Goal: Task Accomplishment & Management: Complete application form

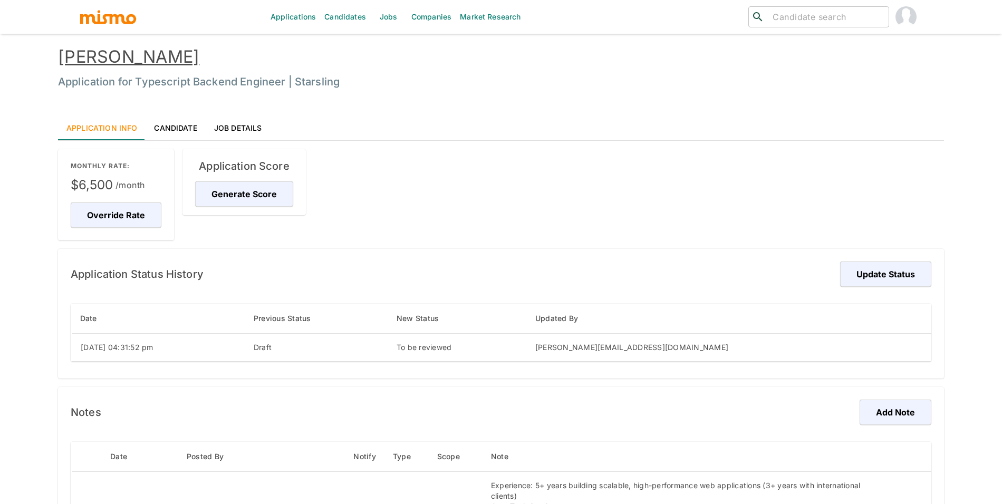
click at [341, 20] on link "Candidates" at bounding box center [345, 17] width 50 height 34
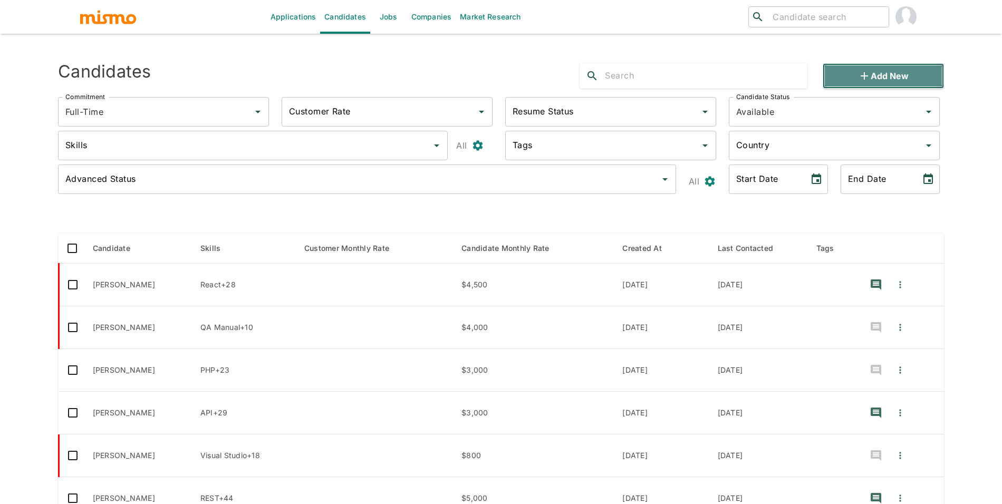
click at [902, 69] on button "Add new" at bounding box center [883, 75] width 121 height 25
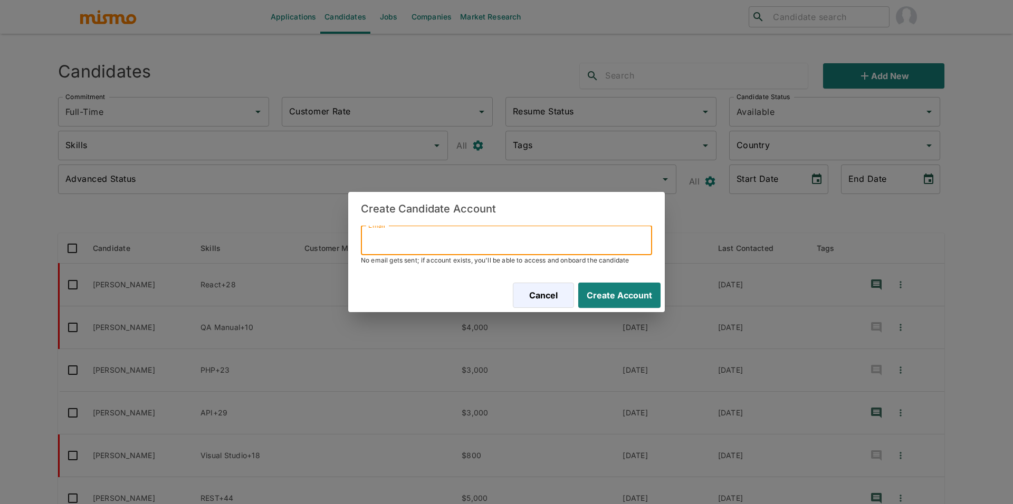
click at [504, 247] on input "Email" at bounding box center [506, 241] width 291 height 30
paste input "[EMAIL_ADDRESS][DOMAIN_NAME]"
type input "[EMAIL_ADDRESS][DOMAIN_NAME]"
click at [639, 297] on button "Create Account" at bounding box center [617, 295] width 86 height 25
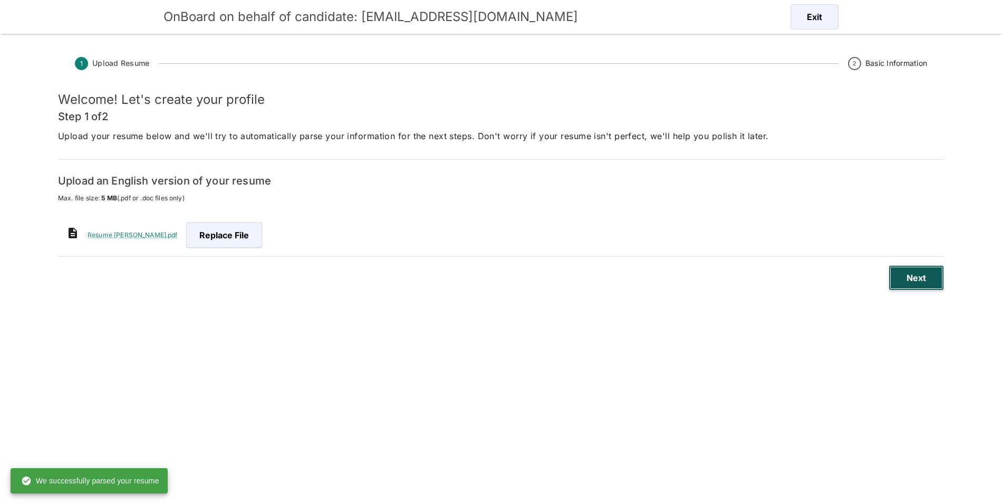
click at [928, 278] on button "Next" at bounding box center [916, 277] width 55 height 25
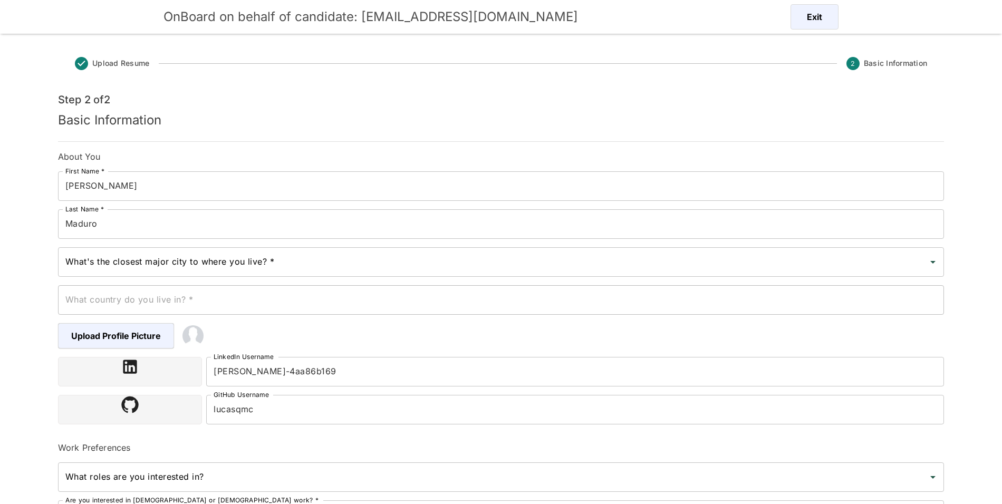
click at [245, 261] on input "What's the closest major city to where you live? *" at bounding box center [493, 262] width 861 height 20
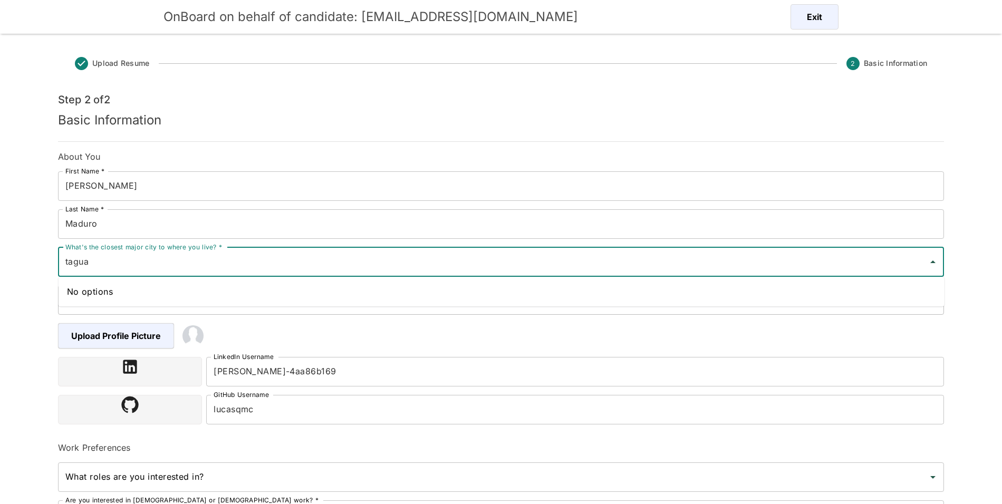
type input "tagua"
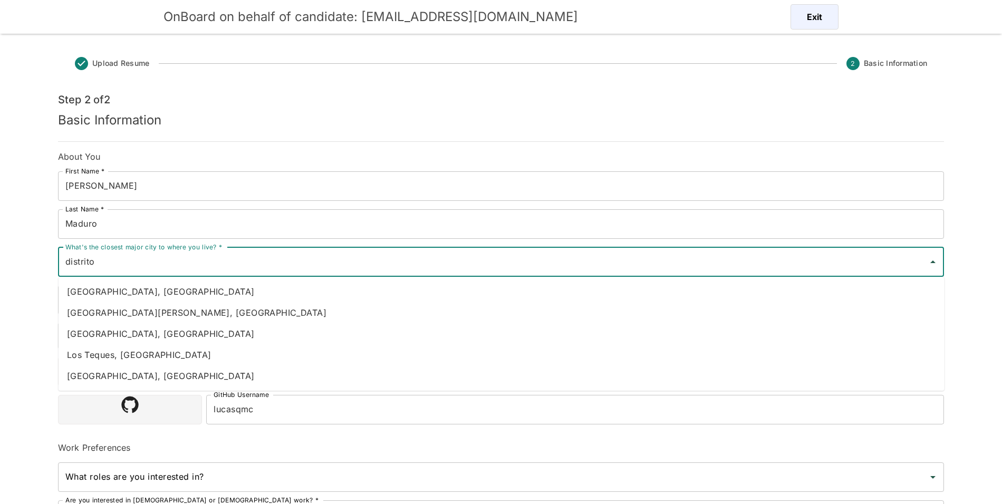
click at [128, 292] on li "[GEOGRAPHIC_DATA], [GEOGRAPHIC_DATA]" at bounding box center [502, 291] width 886 height 21
type input "[GEOGRAPHIC_DATA], [GEOGRAPHIC_DATA]"
type input "[GEOGRAPHIC_DATA]"
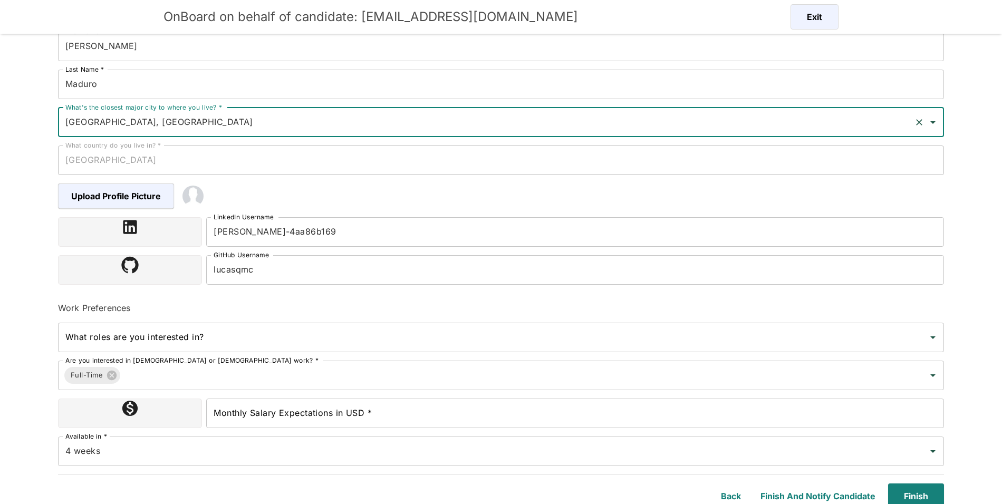
scroll to position [145, 0]
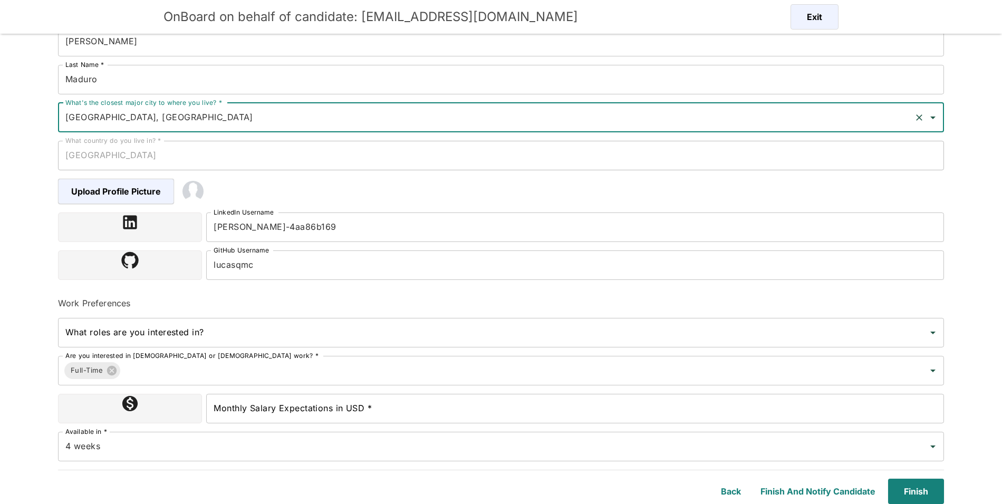
type input "[GEOGRAPHIC_DATA], [GEOGRAPHIC_DATA]"
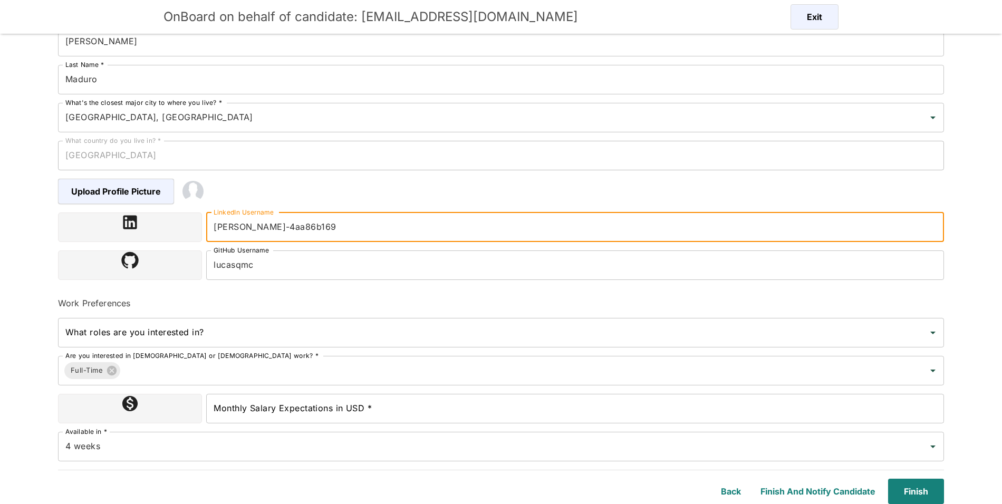
click at [332, 223] on input "lucas-leite-4aa86b169" at bounding box center [575, 228] width 738 height 30
paste input "https://www.linkedin.com/in/"
type input "[URL][DOMAIN_NAME][PERSON_NAME]"
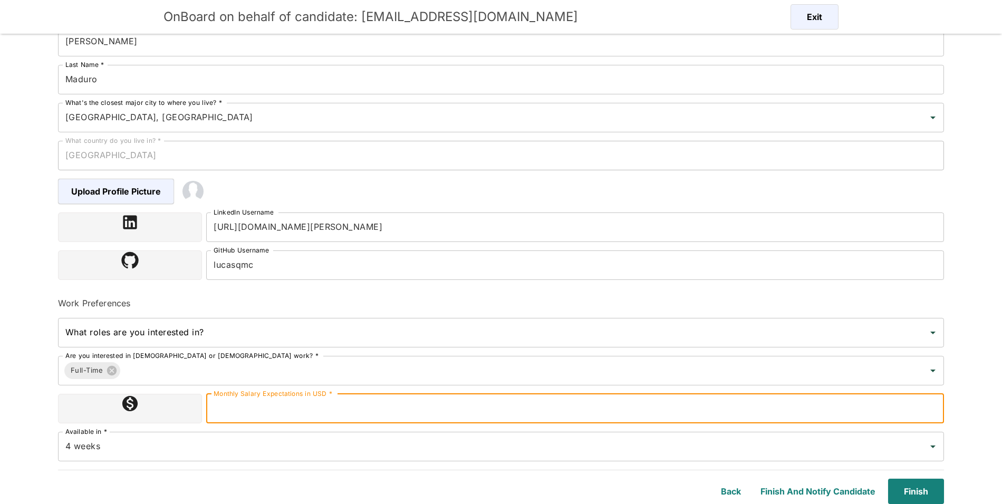
click at [364, 398] on input "Monthly Salary Expectations in USD *" at bounding box center [575, 409] width 738 height 30
type input "6000"
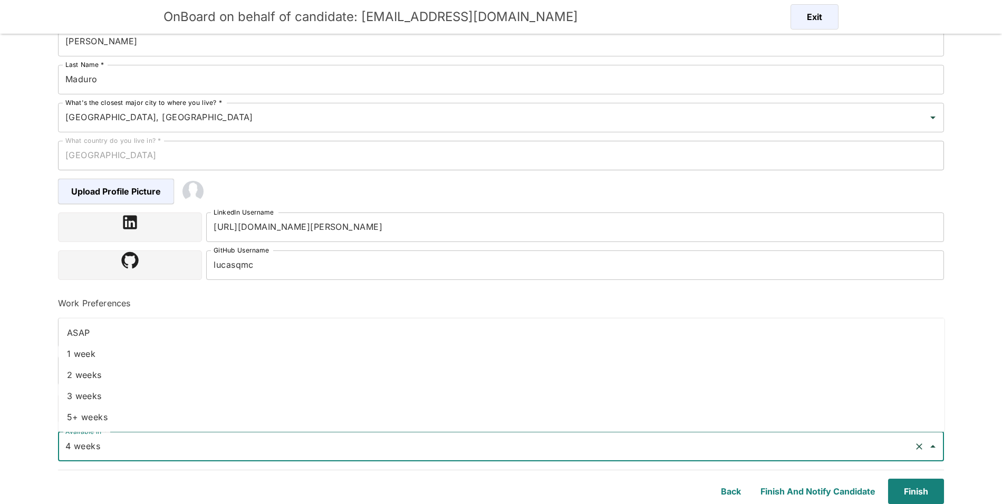
click at [310, 446] on input "4 weeks" at bounding box center [486, 447] width 847 height 20
click at [142, 374] on li "2 weeks" at bounding box center [502, 374] width 886 height 21
type input "2 weeks"
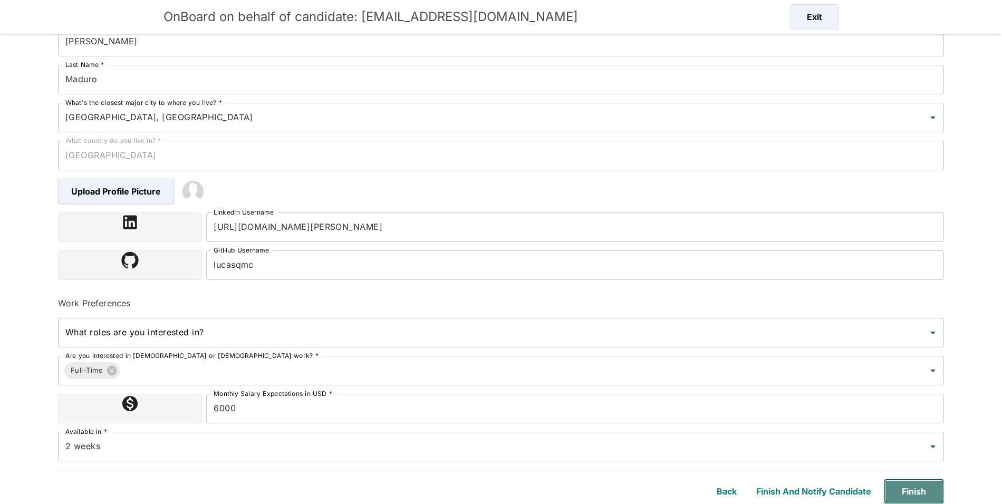
click at [921, 490] on button "Finish" at bounding box center [914, 491] width 60 height 25
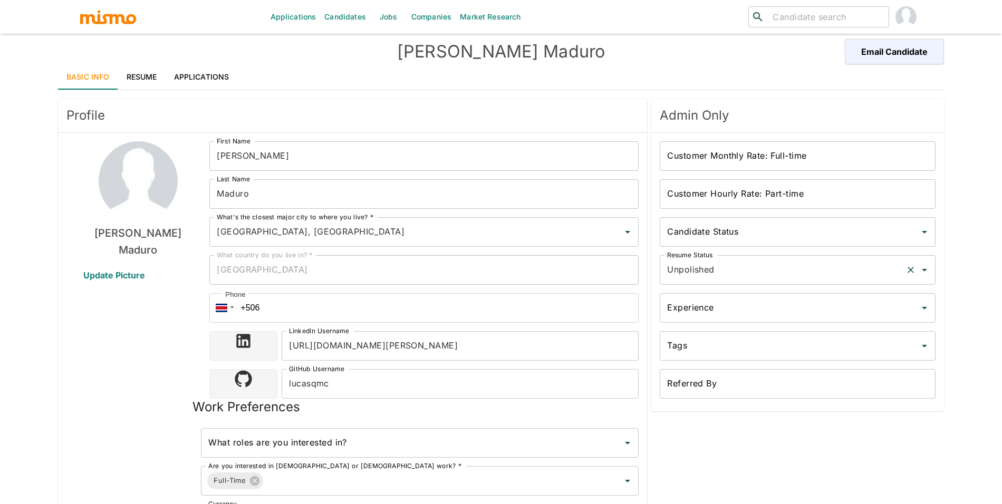
scroll to position [6, 0]
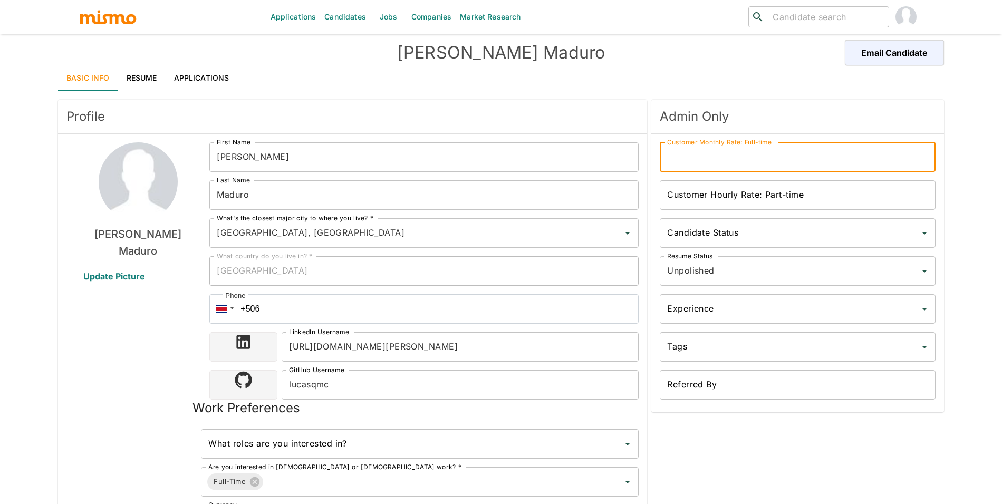
click at [737, 168] on input "Customer Monthly Rate: Full-time" at bounding box center [798, 157] width 276 height 30
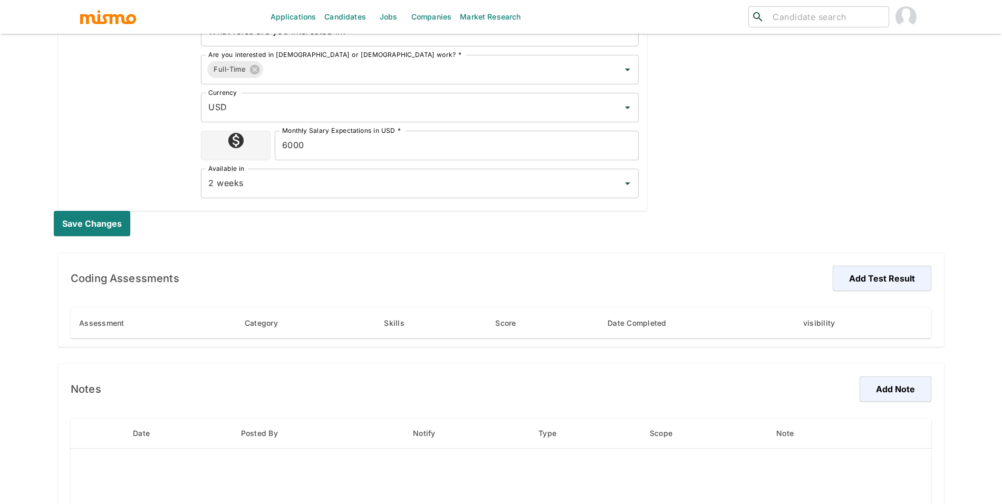
scroll to position [469, 0]
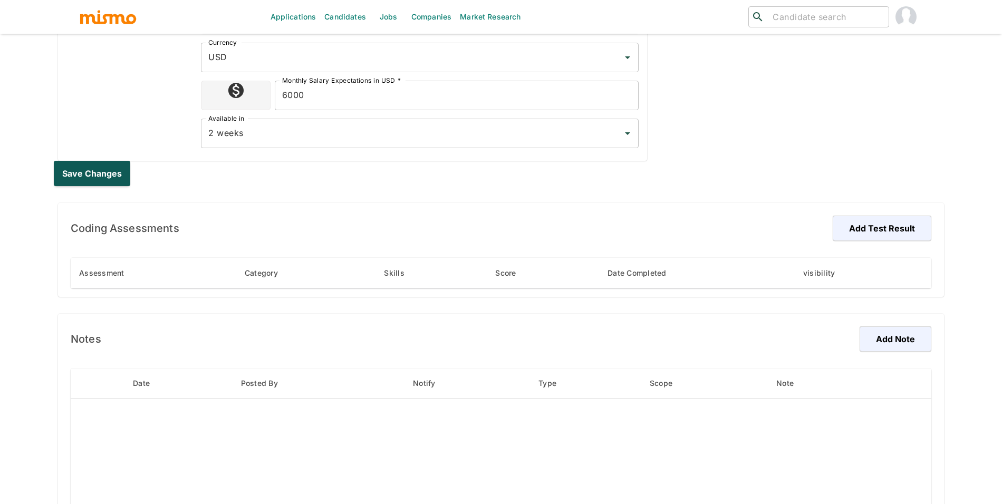
type input "9500"
click at [97, 171] on button "Save changes" at bounding box center [94, 173] width 81 height 25
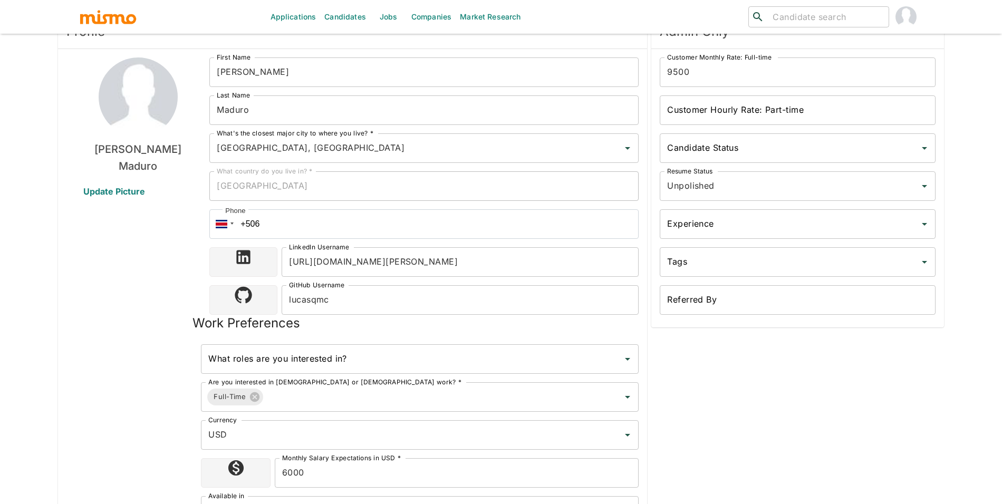
scroll to position [0, 0]
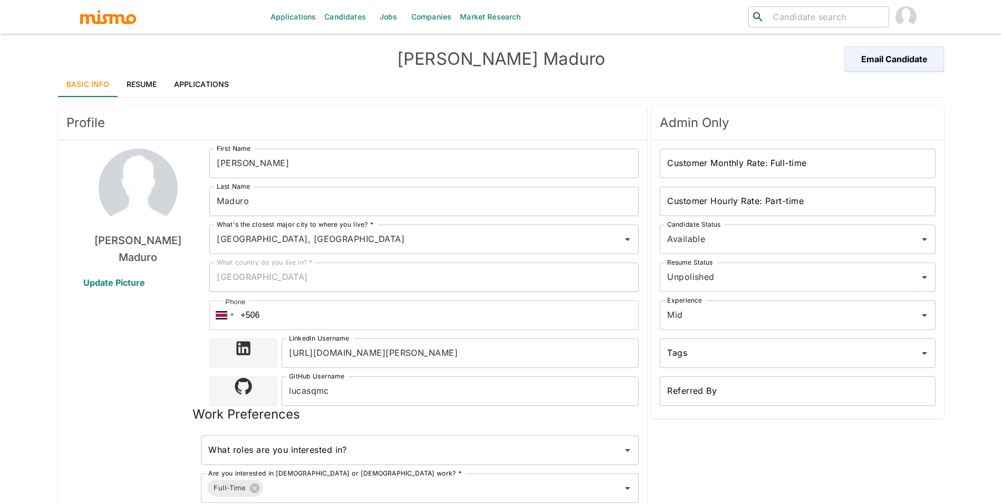
click at [204, 76] on link "Applications" at bounding box center [202, 84] width 72 height 25
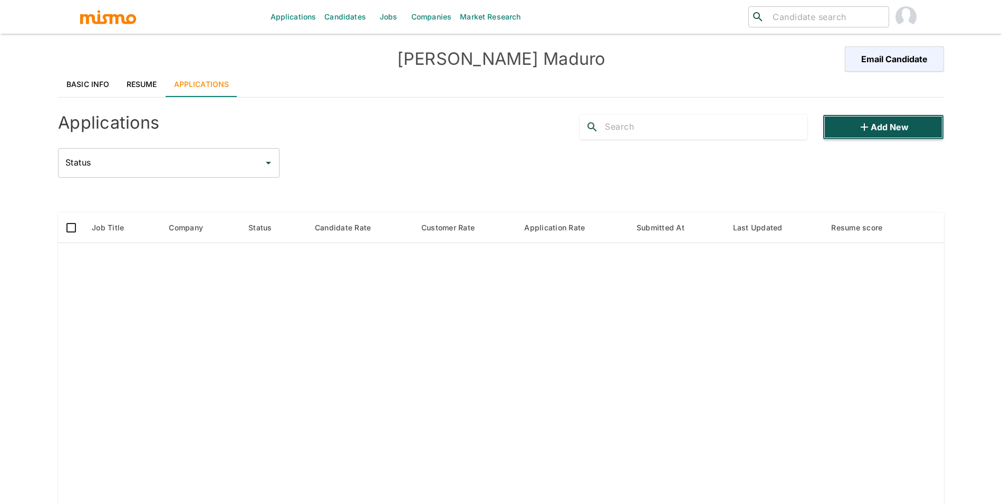
click at [870, 121] on button "Add new" at bounding box center [883, 126] width 121 height 25
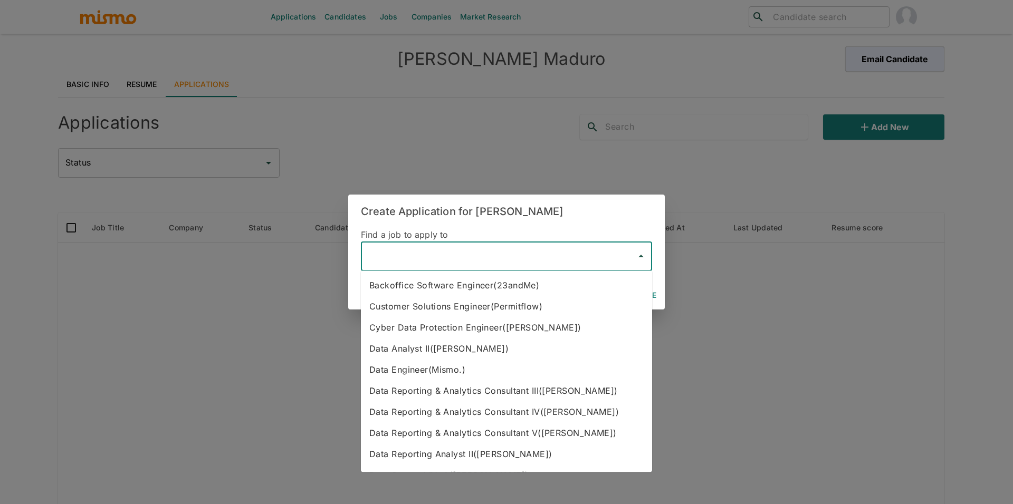
click at [414, 255] on input "text" at bounding box center [498, 256] width 266 height 20
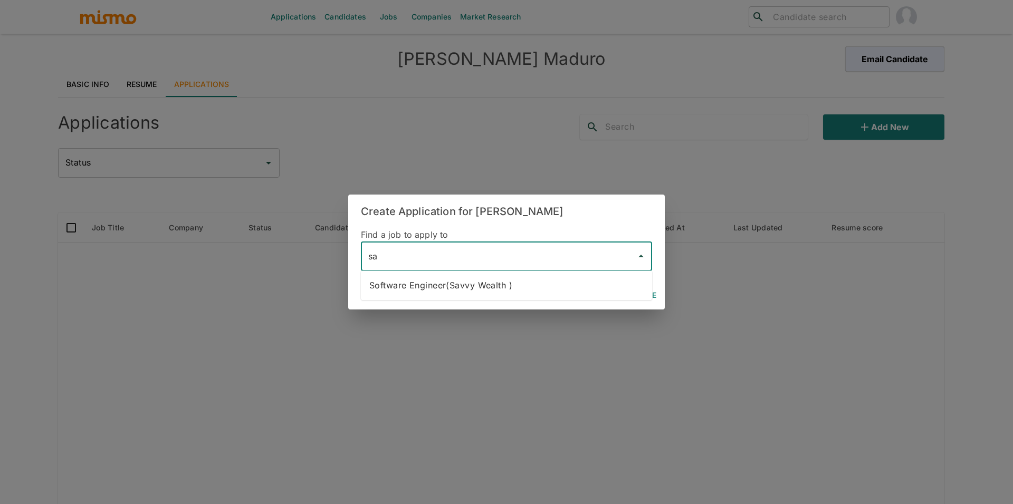
click at [517, 280] on li "Software Engineer(Savvy Wealth )" at bounding box center [506, 285] width 291 height 21
type input "Software Engineer(Savvy Wealth )"
click at [643, 294] on button "Continue" at bounding box center [636, 296] width 47 height 20
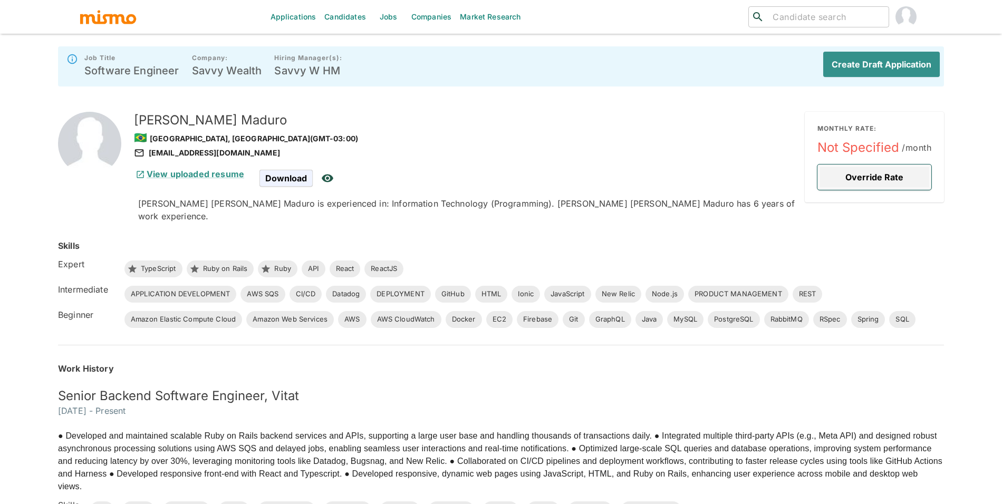
click at [887, 170] on button "Override Rate" at bounding box center [874, 177] width 114 height 25
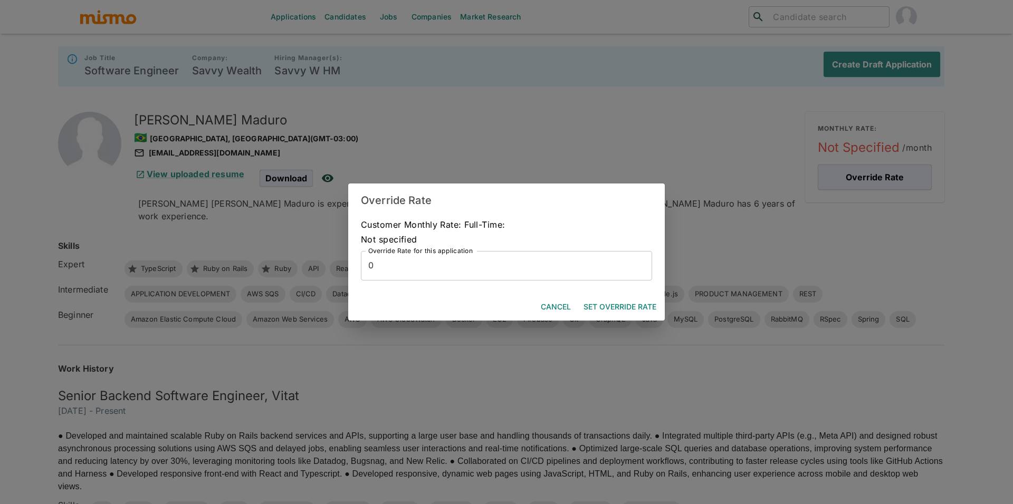
click at [377, 271] on input "0" at bounding box center [506, 266] width 291 height 30
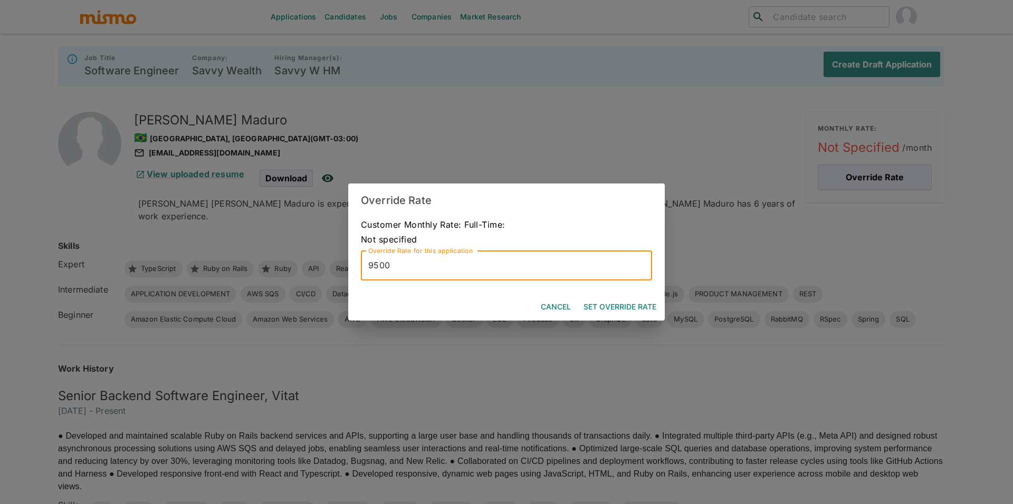
type input "9500"
click at [608, 305] on button "Set Override Rate" at bounding box center [619, 307] width 81 height 20
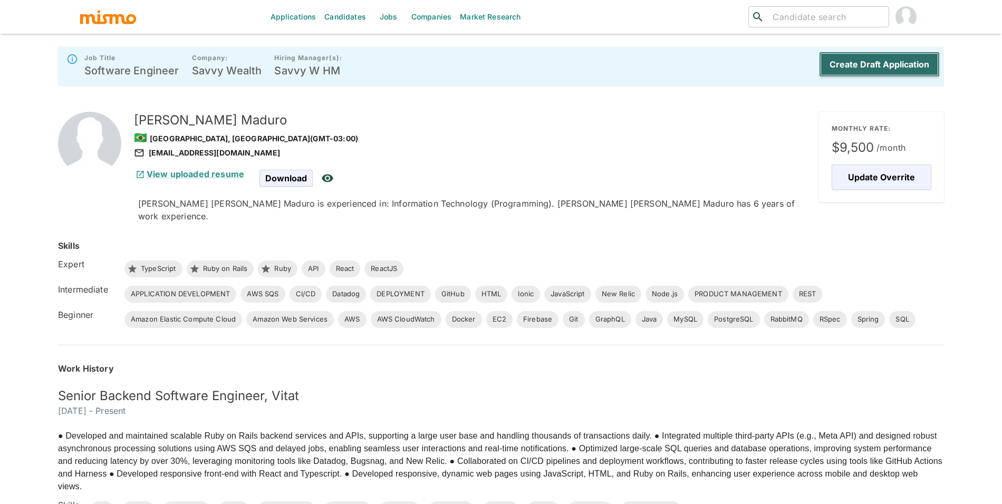
click at [897, 70] on button "Create Draft Application" at bounding box center [879, 64] width 121 height 25
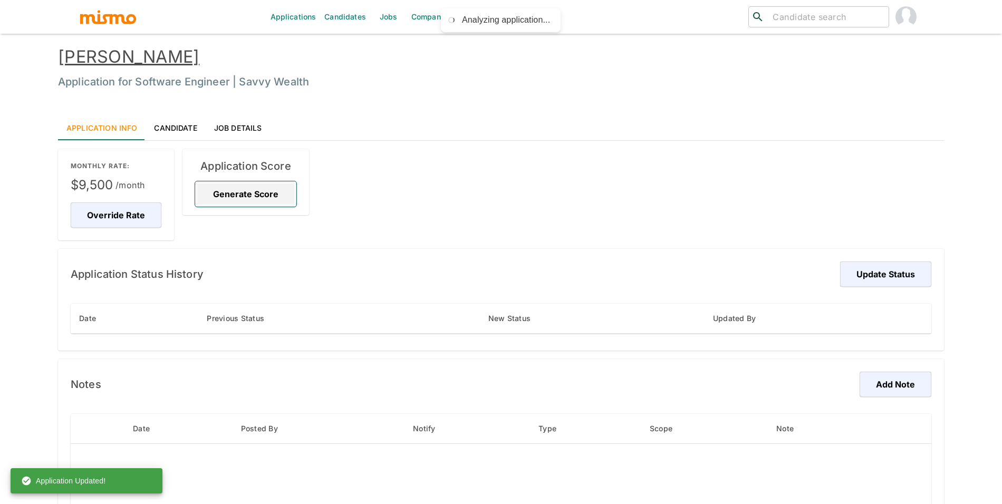
click at [246, 192] on button "Generate Score" at bounding box center [245, 193] width 101 height 25
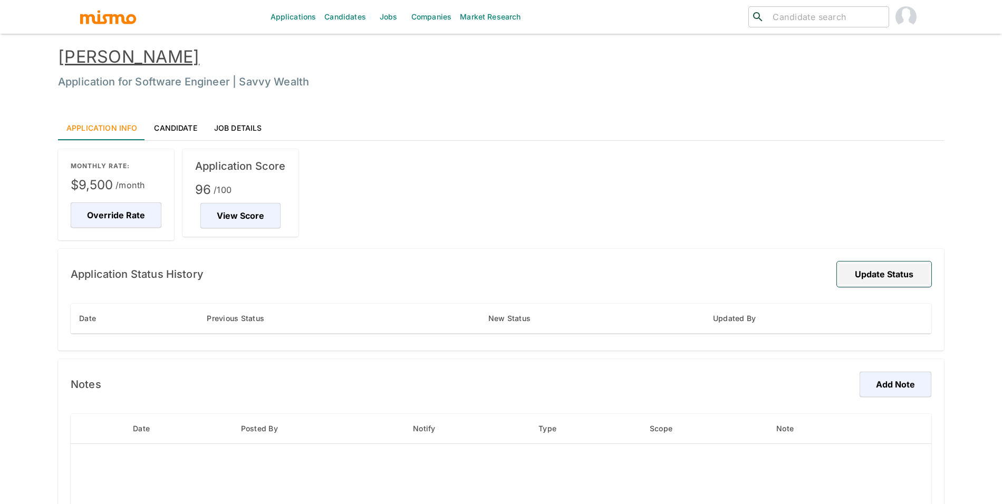
click at [880, 272] on button "Update Status" at bounding box center [884, 274] width 94 height 25
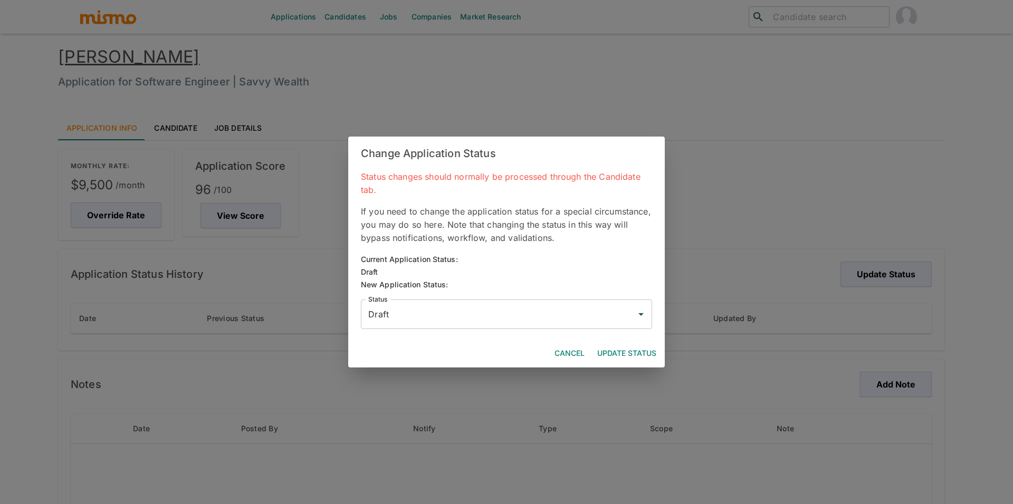
click at [453, 324] on div "Draft Status" at bounding box center [506, 315] width 291 height 30
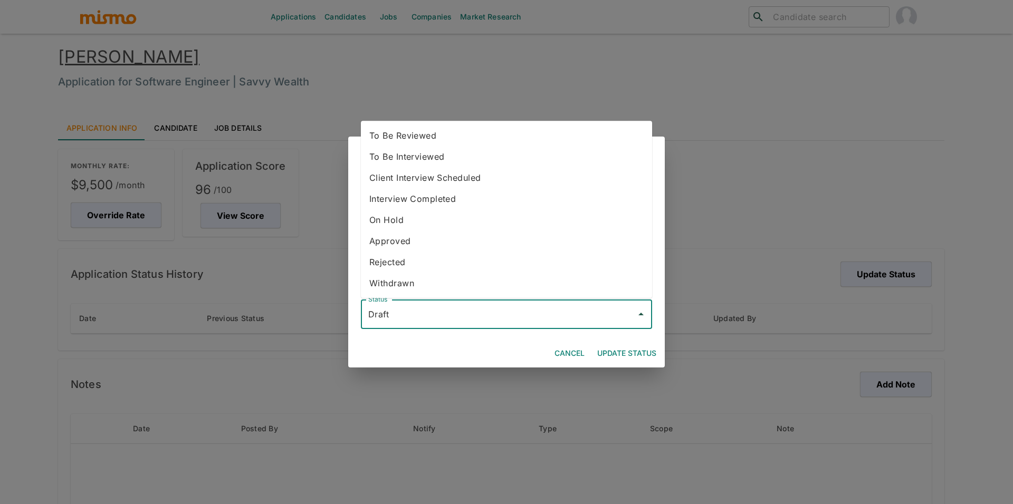
click at [435, 130] on li "To Be Reviewed" at bounding box center [506, 135] width 291 height 21
type input "To Be Reviewed"
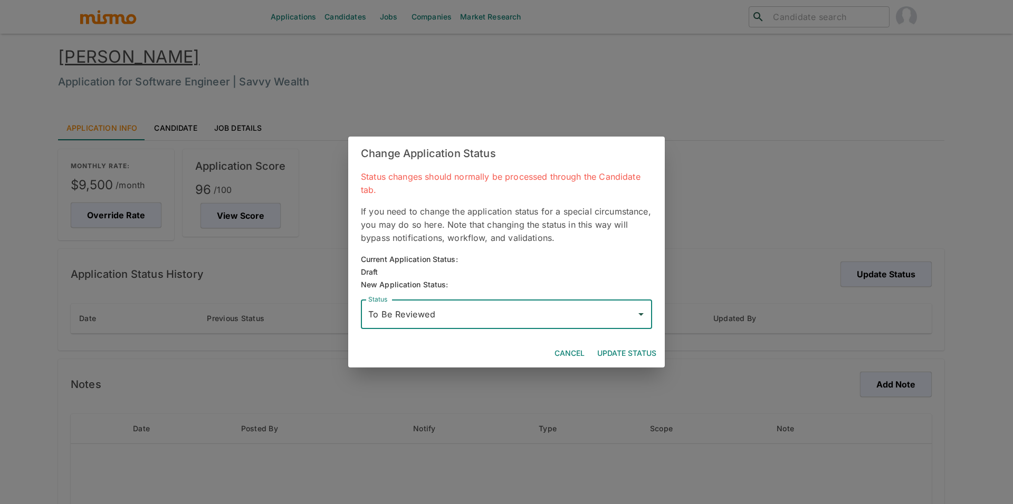
click at [640, 349] on button "Update Status" at bounding box center [627, 354] width 68 height 20
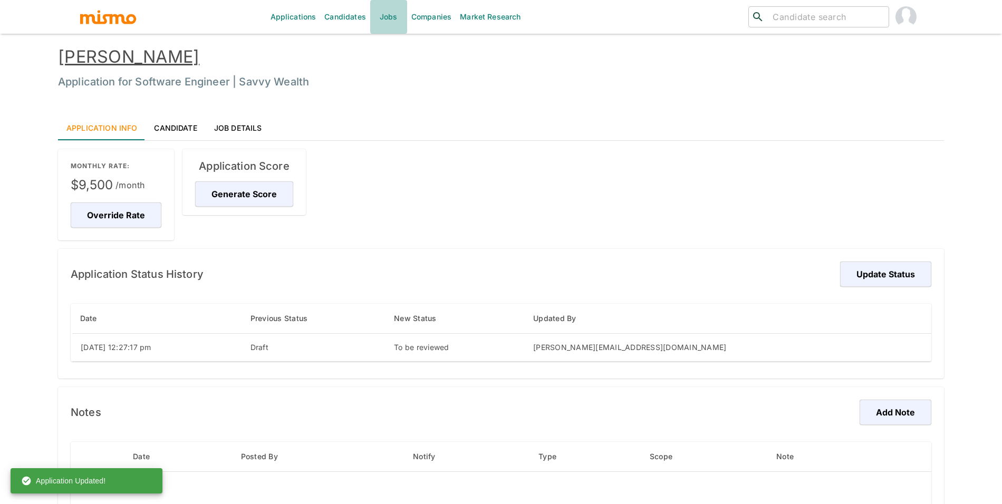
click at [371, 20] on link "Jobs" at bounding box center [388, 17] width 37 height 34
